Goal: Information Seeking & Learning: Learn about a topic

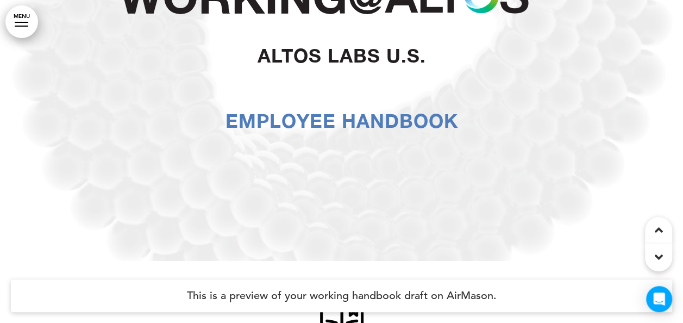
click at [28, 20] on link "MENU" at bounding box center [21, 21] width 33 height 33
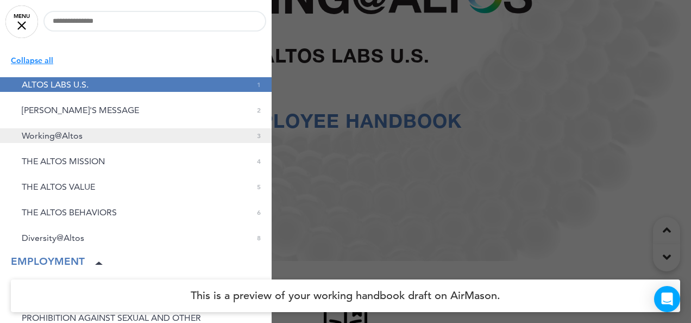
click at [74, 136] on span "Working@Altos" at bounding box center [52, 135] width 61 height 9
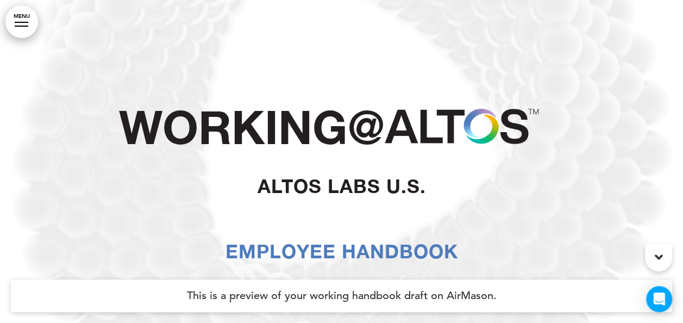
click at [24, 26] on div at bounding box center [22, 26] width 14 height 1
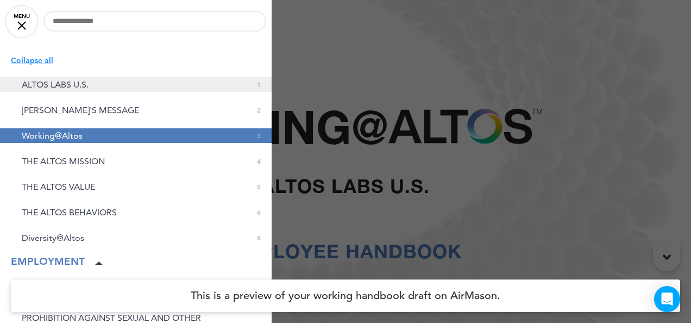
click at [73, 80] on span "ALTOS LABS U.S." at bounding box center [55, 84] width 67 height 9
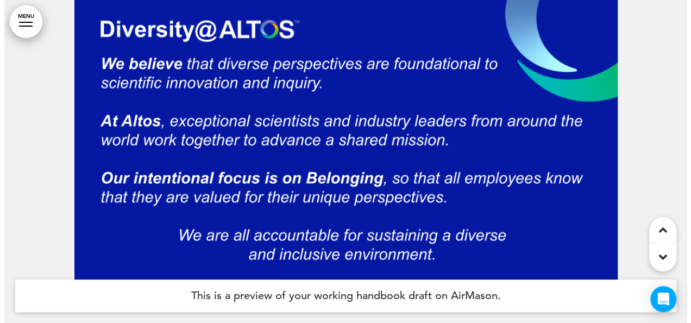
scroll to position [3275, 0]
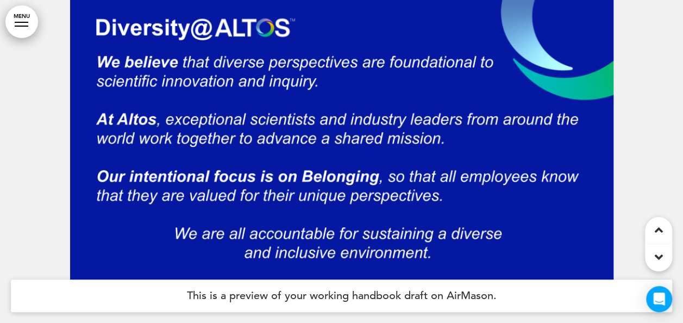
click at [24, 26] on div at bounding box center [22, 26] width 14 height 1
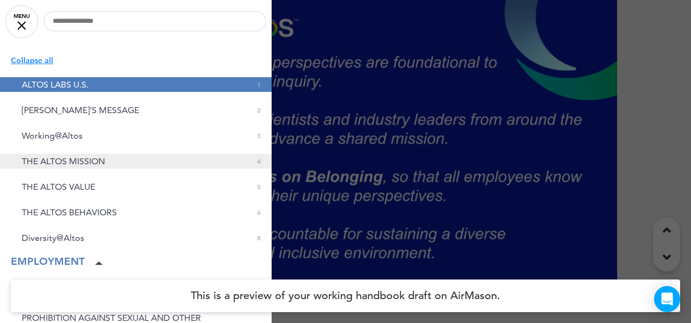
click at [127, 166] on link "THE ALTOS MISSION 0 4" at bounding box center [136, 161] width 272 height 15
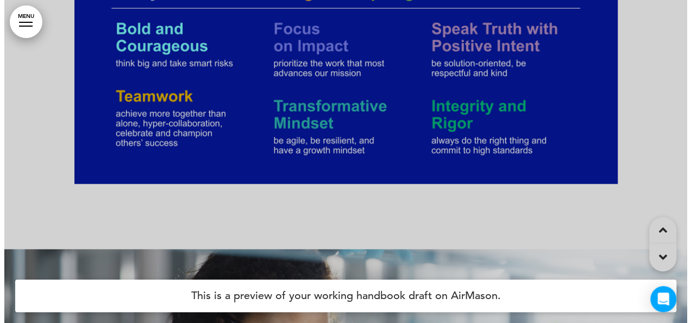
scroll to position [1574, 0]
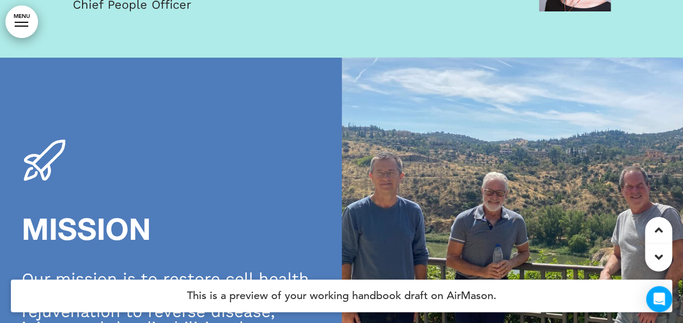
click at [20, 17] on link "MENU" at bounding box center [21, 21] width 33 height 33
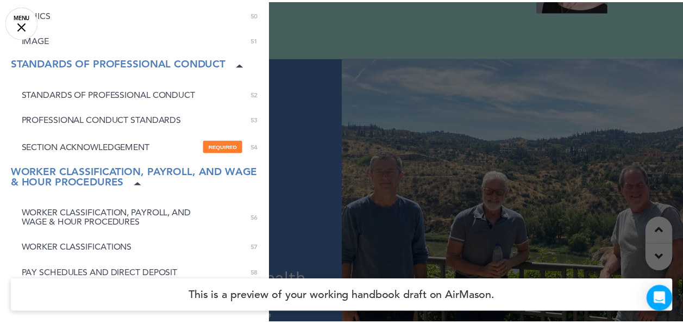
scroll to position [1249, 0]
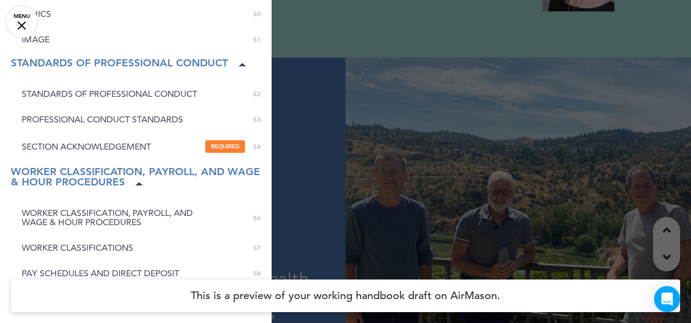
click at [23, 26] on div at bounding box center [21, 25] width 9 height 9
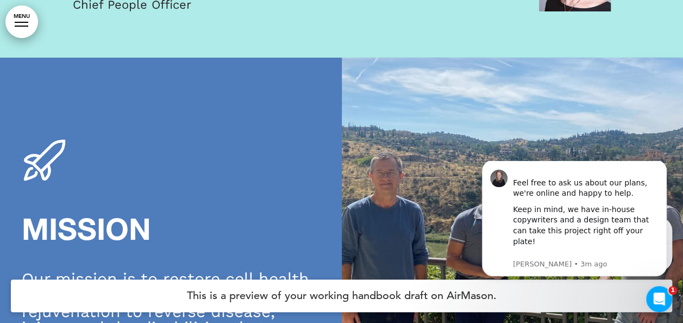
scroll to position [0, 0]
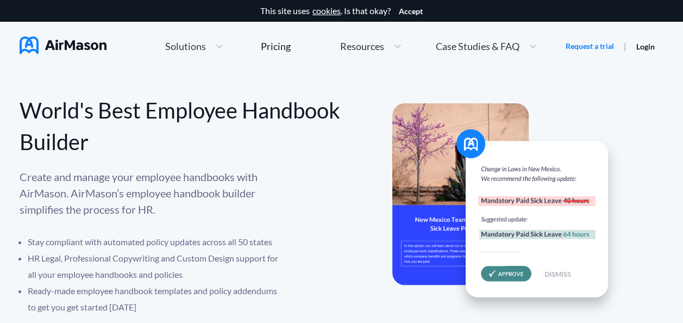
scroll to position [230, 0]
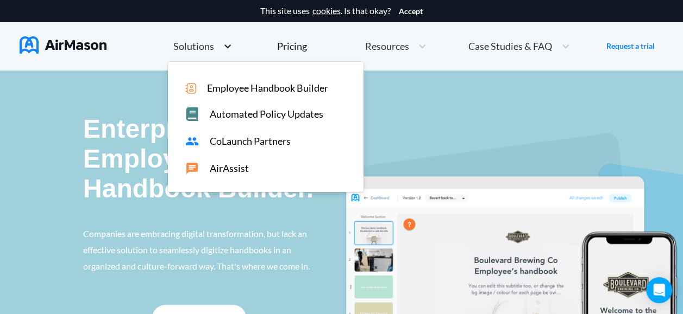
click at [224, 49] on icon at bounding box center [227, 46] width 11 height 11
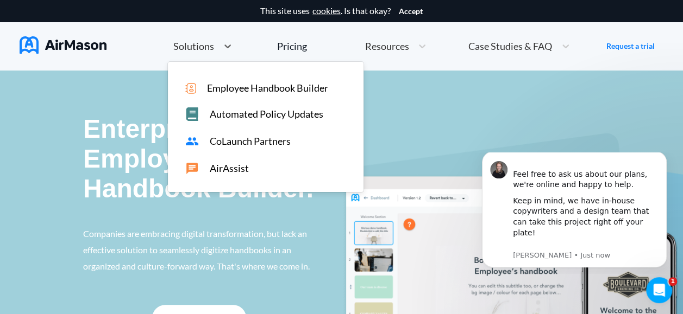
click at [277, 86] on span "Employee Handbook Builder" at bounding box center [267, 88] width 121 height 11
click at [227, 41] on icon at bounding box center [227, 46] width 11 height 11
click at [272, 84] on span "Employee Handbook Builder" at bounding box center [267, 88] width 121 height 11
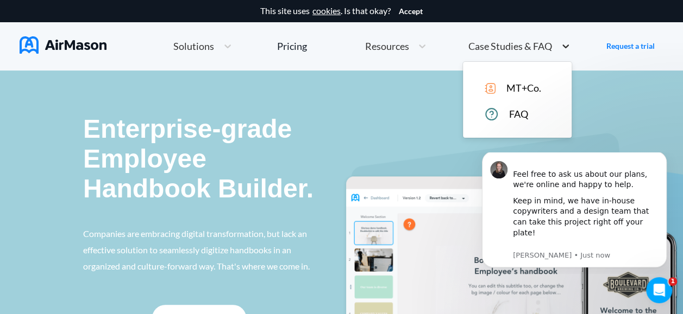
click at [566, 48] on icon at bounding box center [565, 46] width 11 height 11
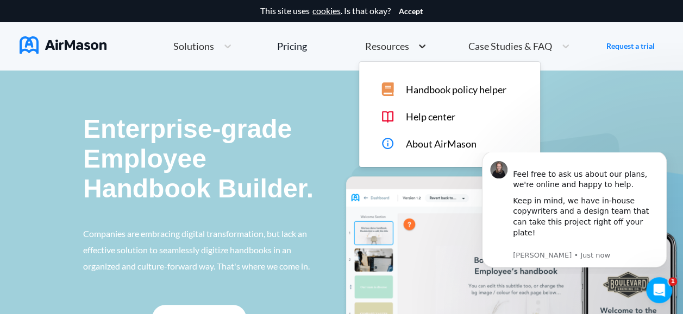
click at [425, 48] on icon at bounding box center [422, 46] width 11 height 11
click at [218, 45] on div at bounding box center [228, 46] width 20 height 11
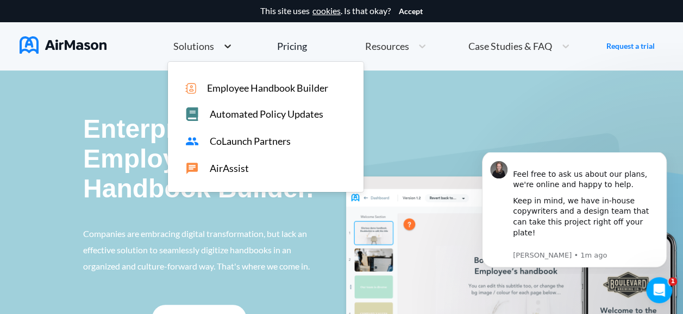
click at [222, 41] on icon at bounding box center [227, 46] width 11 height 11
click at [248, 87] on span "Employee Handbook Builder" at bounding box center [267, 88] width 121 height 11
click at [223, 46] on icon at bounding box center [227, 46] width 11 height 11
drag, startPoint x: 245, startPoint y: 106, endPoint x: 259, endPoint y: 114, distance: 15.4
click at [259, 114] on div "Automated Policy Updates" at bounding box center [266, 112] width 196 height 18
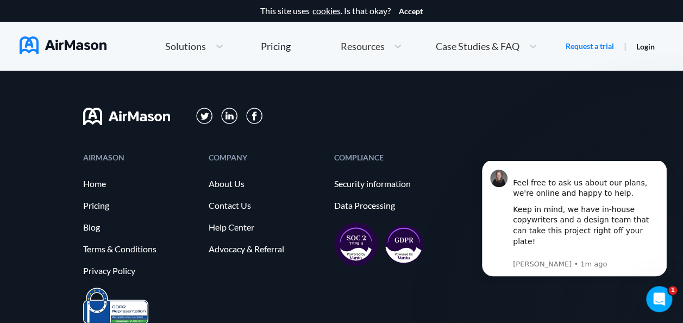
click at [259, 114] on img at bounding box center [254, 116] width 16 height 16
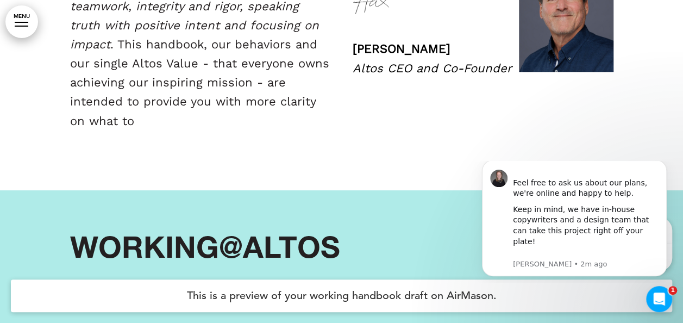
scroll to position [775, 0]
click at [27, 22] on div at bounding box center [22, 22] width 14 height 1
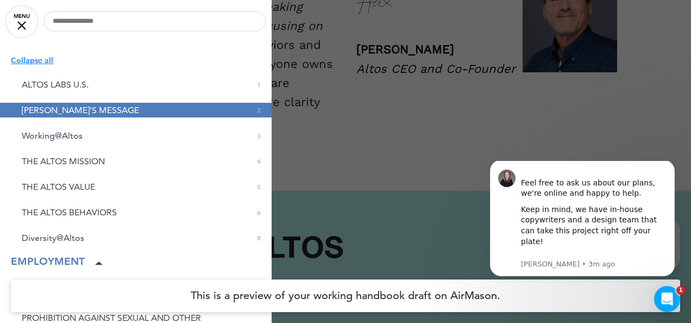
click at [361, 126] on div at bounding box center [345, 161] width 691 height 323
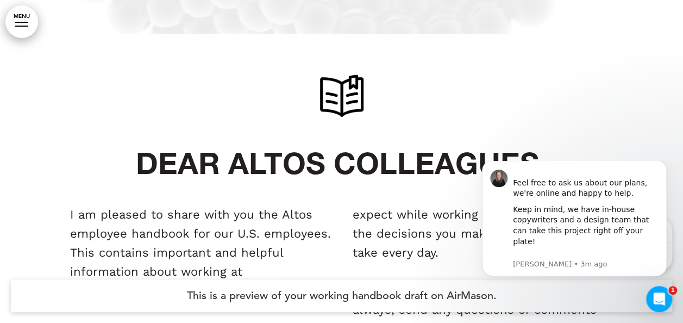
scroll to position [399, 0]
